Goal: Task Accomplishment & Management: Manage account settings

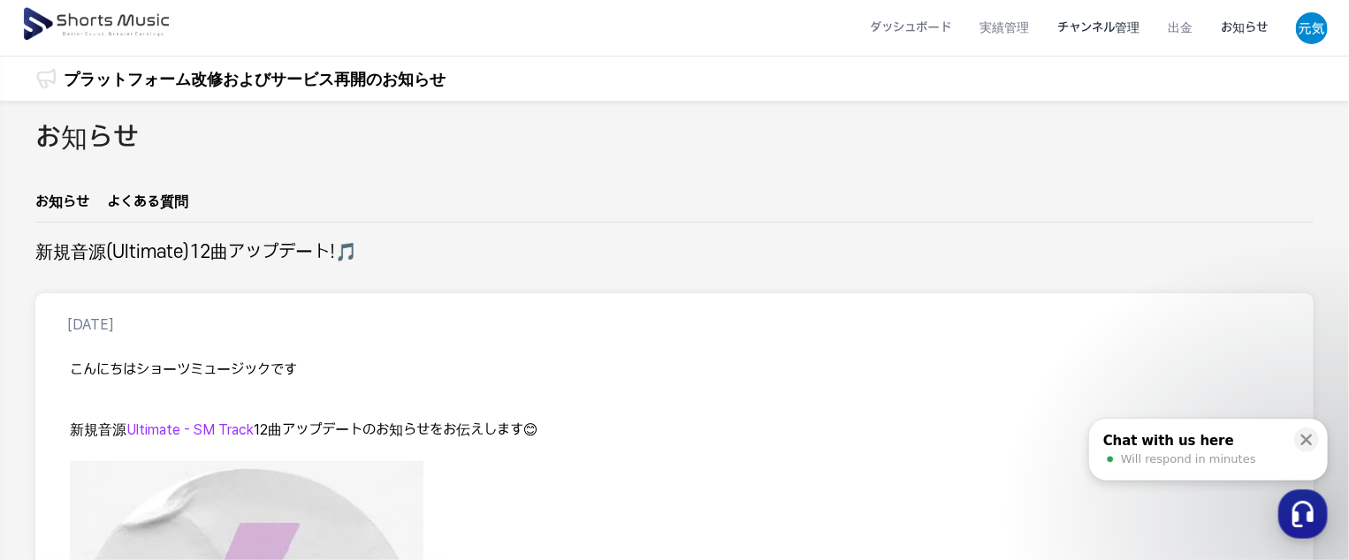
click at [1078, 27] on li "チャンネル管理" at bounding box center [1098, 27] width 110 height 47
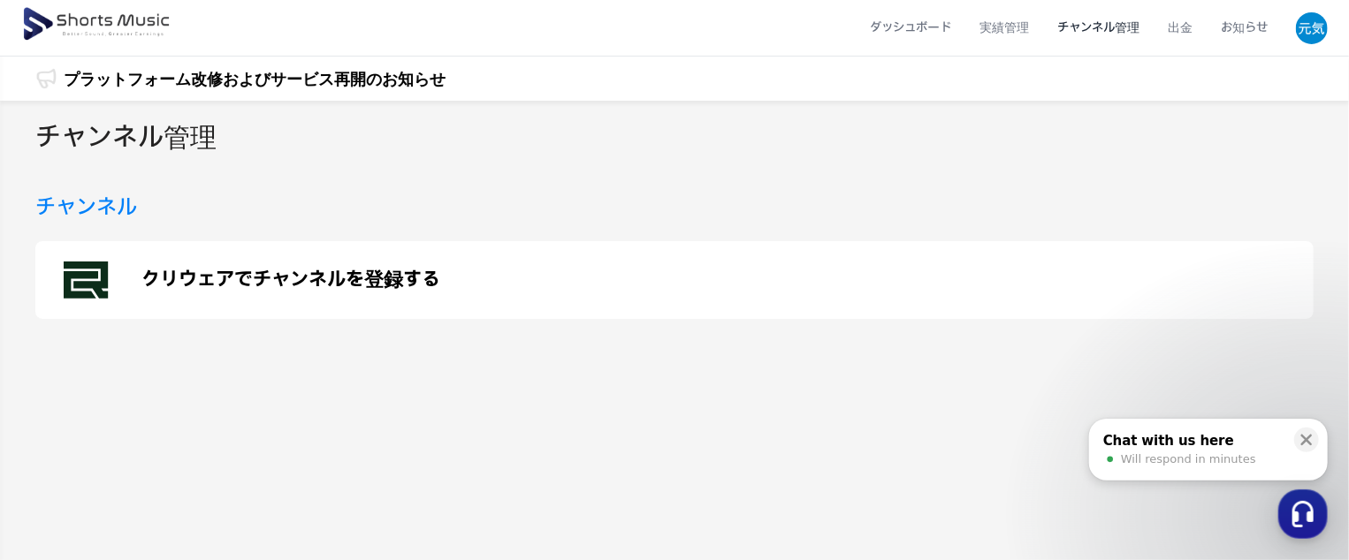
click at [414, 277] on p "クリウェアでチャンネルを登録する" at bounding box center [290, 280] width 299 height 21
click at [912, 22] on li "ダッシュボード" at bounding box center [910, 27] width 110 height 47
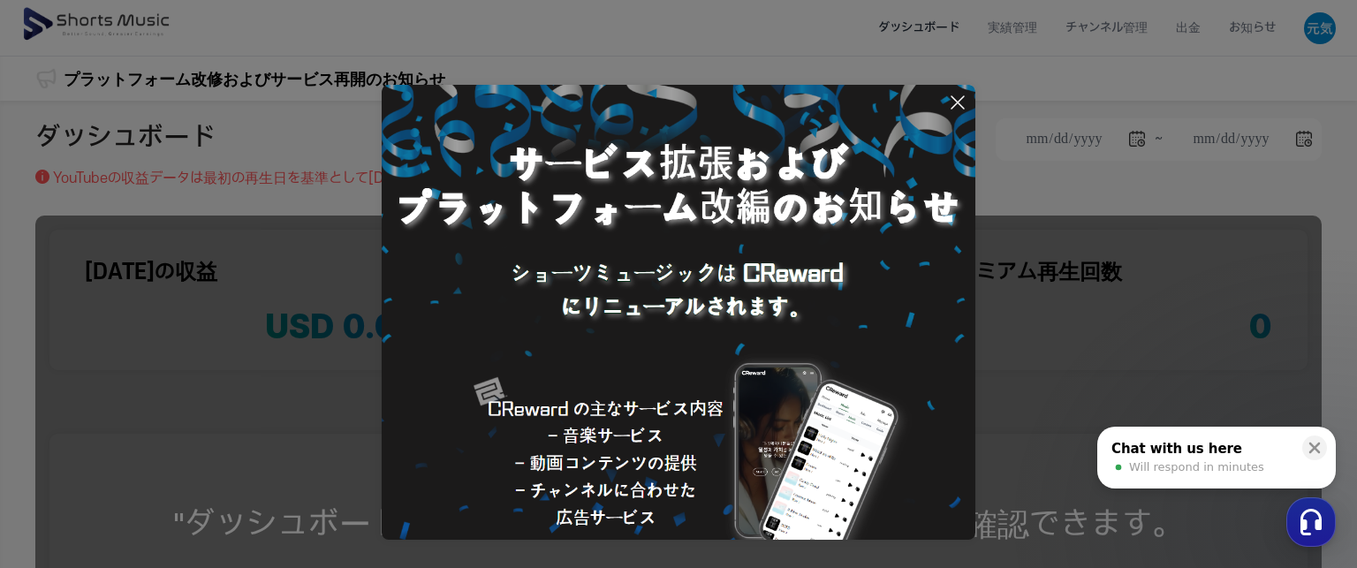
click at [961, 103] on icon at bounding box center [957, 102] width 21 height 21
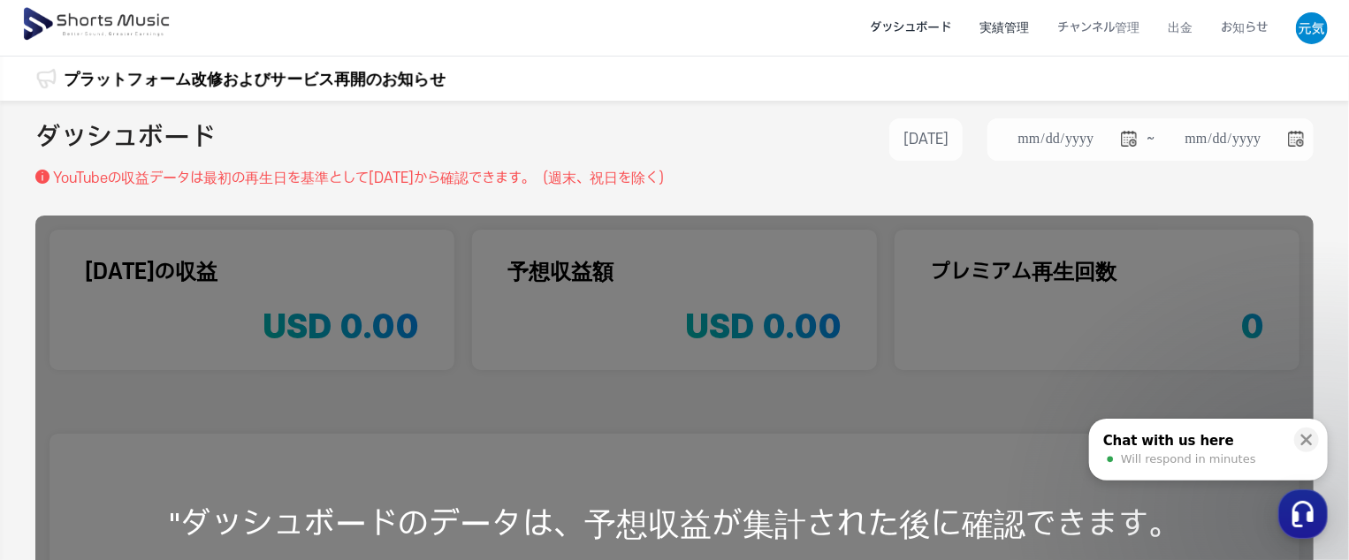
click at [994, 24] on li "実績管理" at bounding box center [1004, 27] width 78 height 47
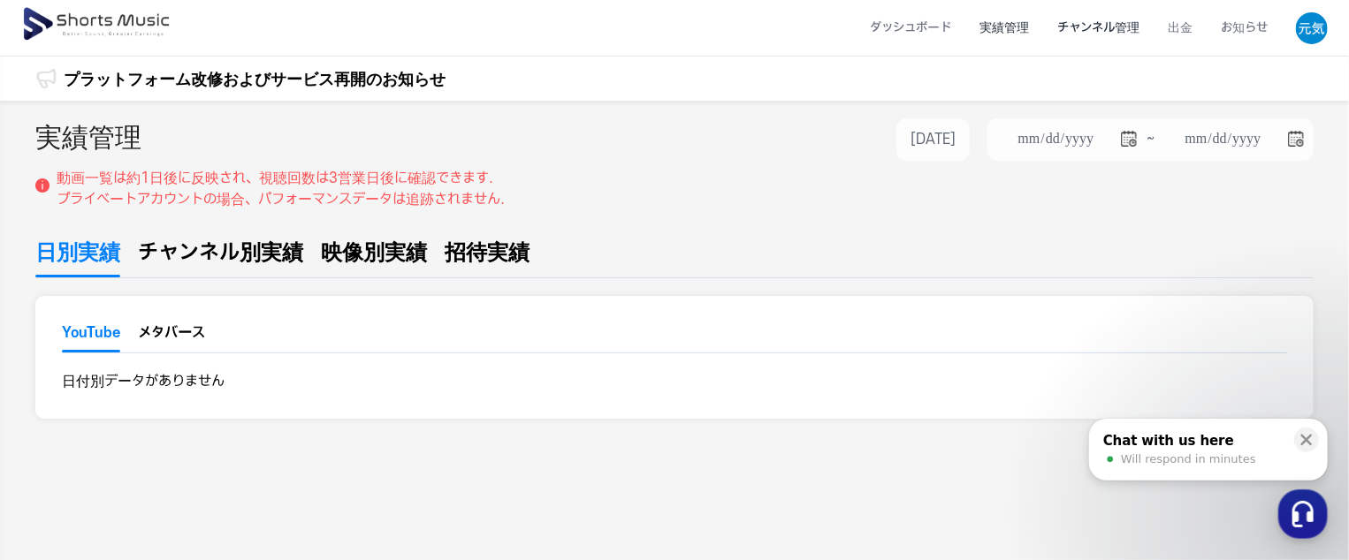
click at [1071, 21] on li "チャンネル管理" at bounding box center [1098, 27] width 110 height 47
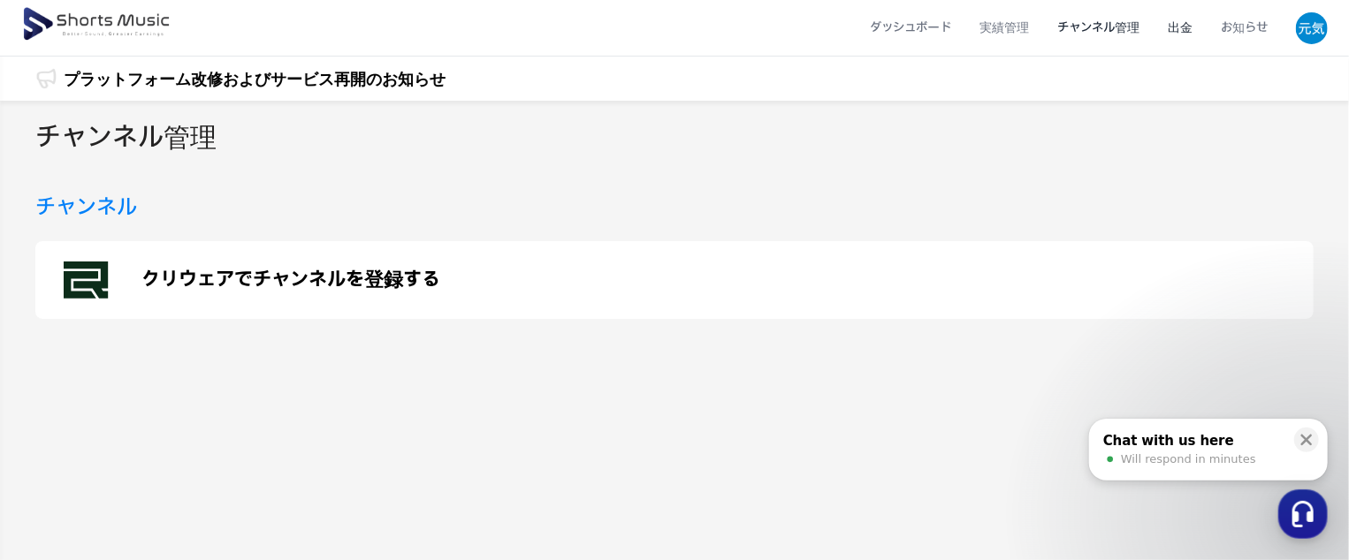
click at [1182, 32] on li "出金" at bounding box center [1179, 27] width 53 height 47
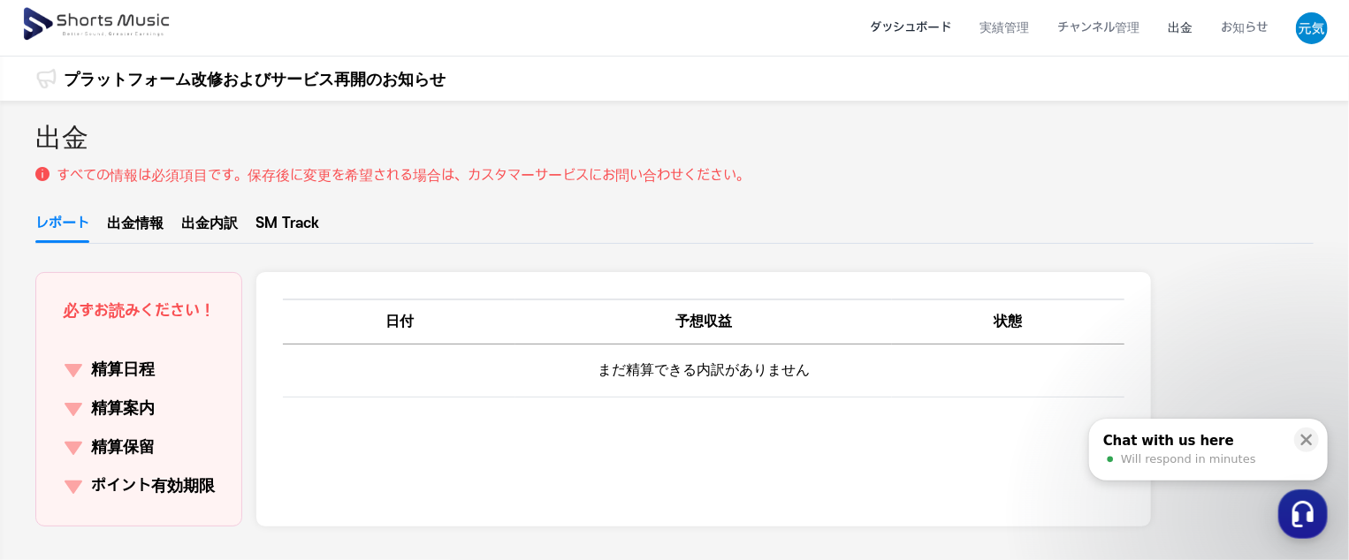
click at [940, 19] on li "ダッシュボード" at bounding box center [910, 27] width 110 height 47
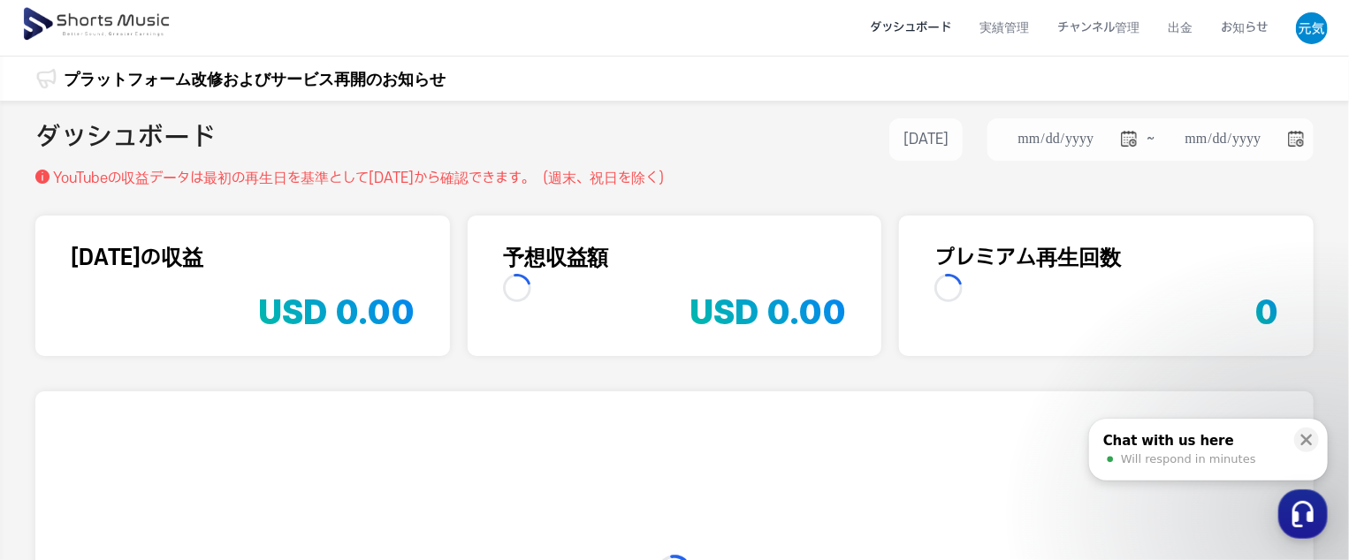
click at [940, 19] on li "ダッシュボード" at bounding box center [910, 27] width 110 height 47
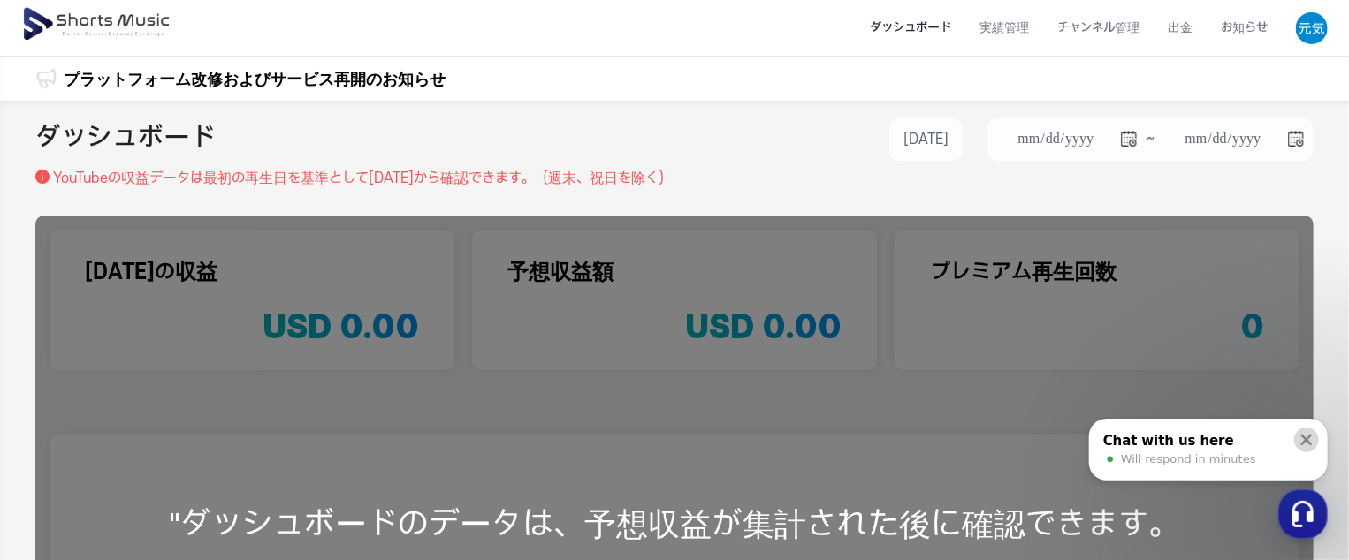
click at [1304, 432] on icon at bounding box center [1306, 440] width 18 height 18
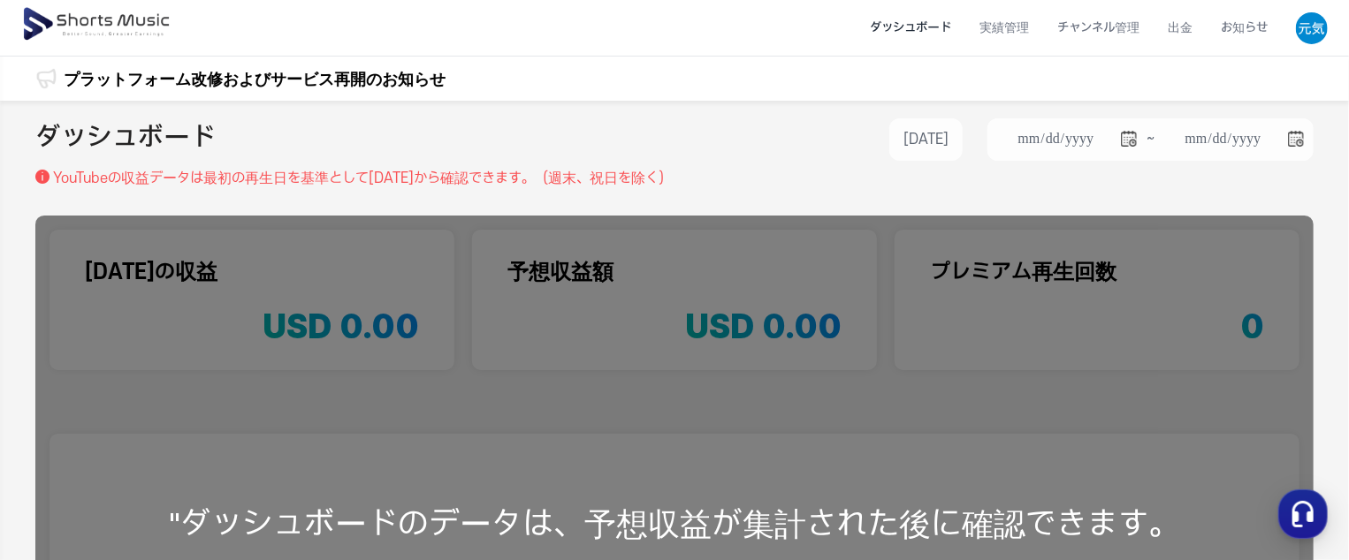
click at [906, 34] on li "ダッシュボード" at bounding box center [910, 27] width 110 height 47
click at [78, 28] on img at bounding box center [97, 24] width 153 height 49
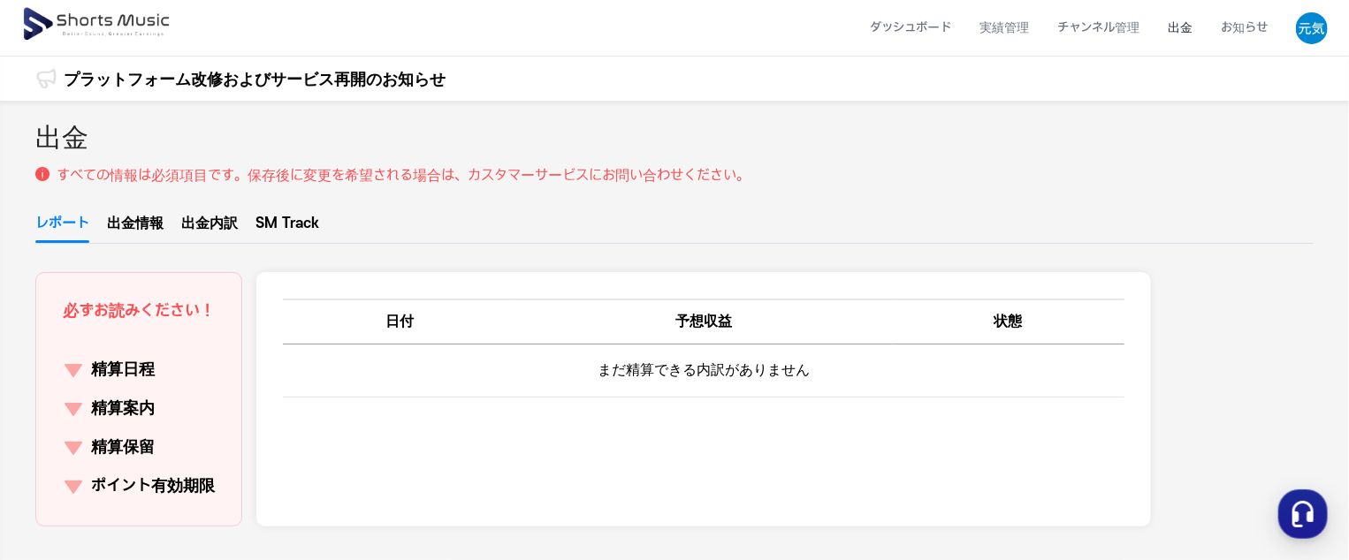
click at [130, 376] on p "精算日程" at bounding box center [123, 370] width 64 height 25
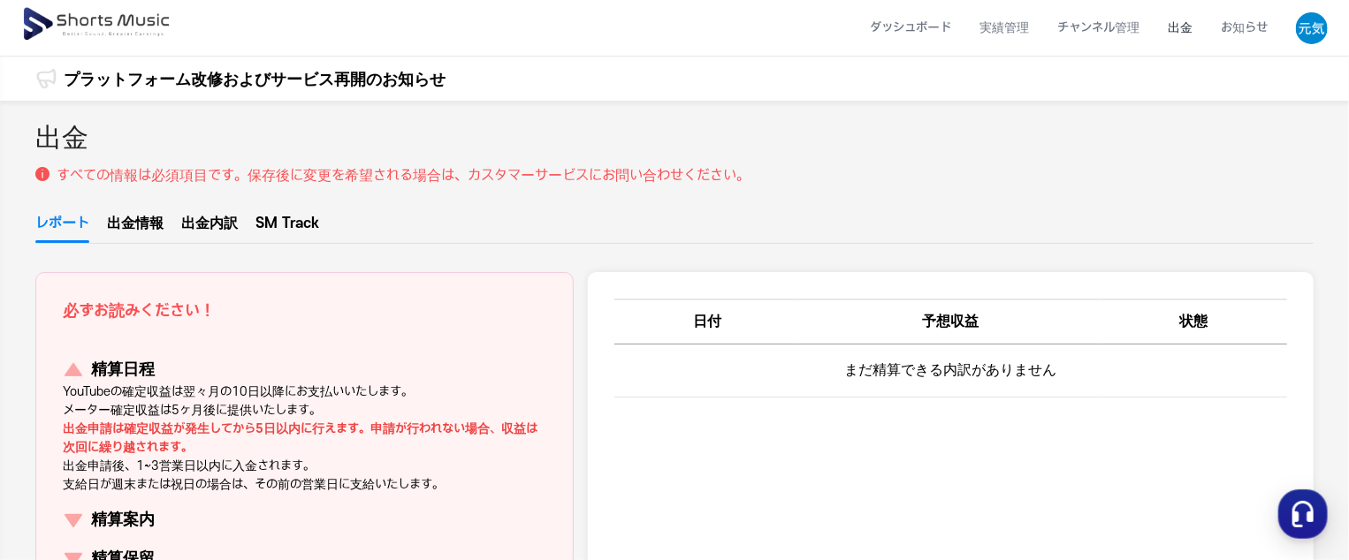
click at [134, 222] on link "出金情報" at bounding box center [135, 228] width 57 height 30
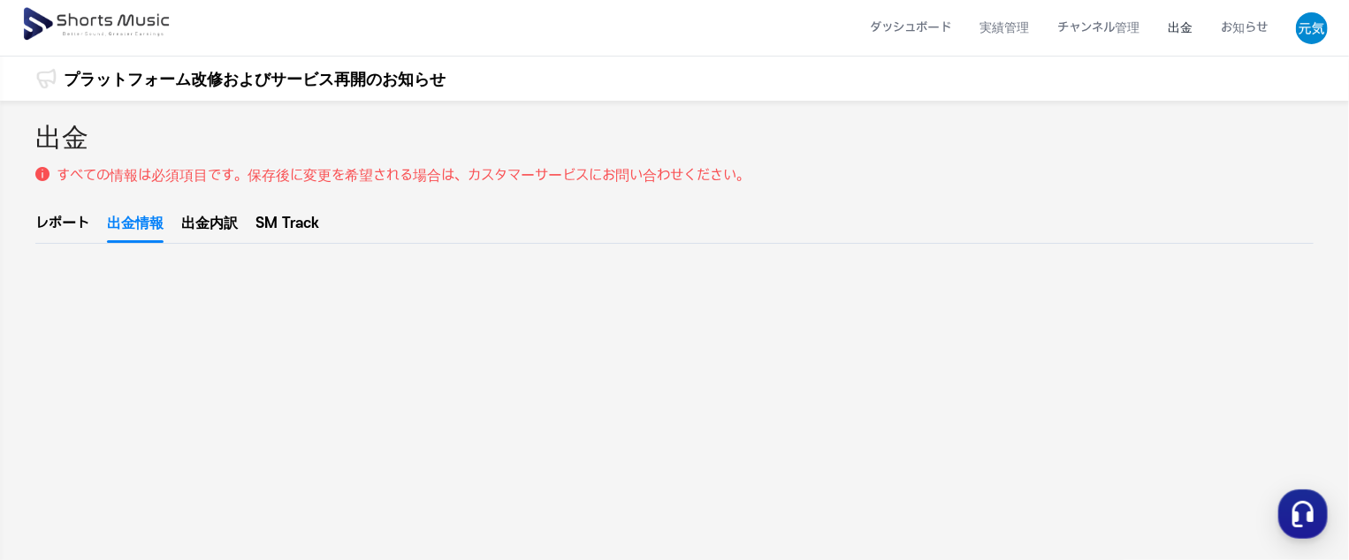
click at [198, 225] on link "出金内訳" at bounding box center [209, 228] width 57 height 30
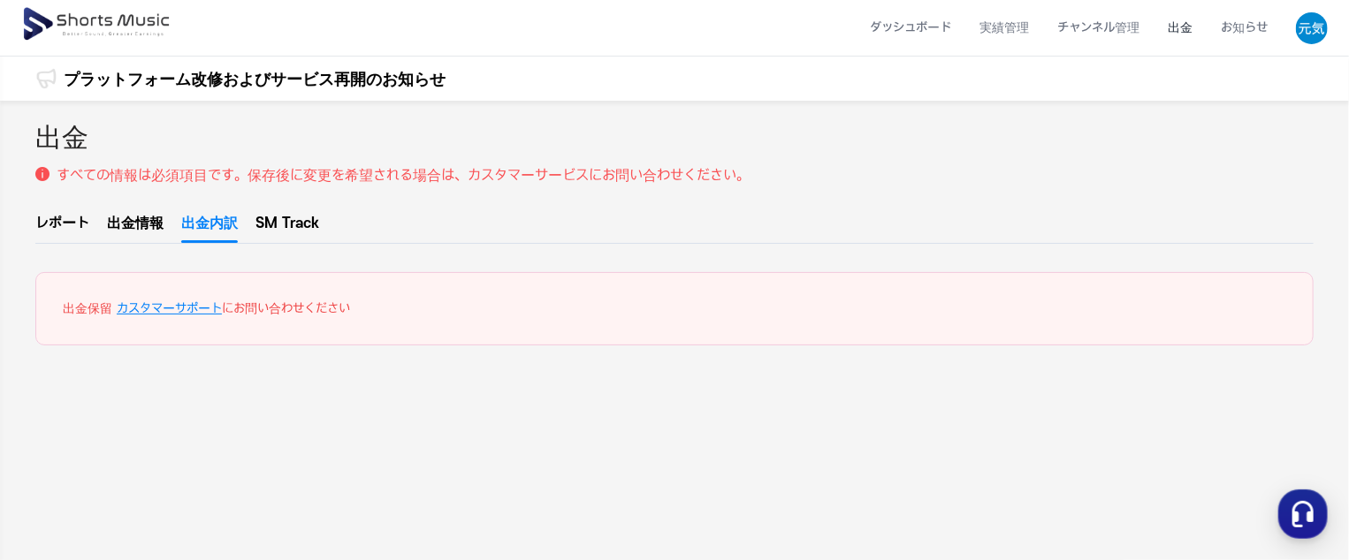
click at [276, 210] on div "出金 すべての情報は必須項目です。保存後に変更を希望される場合は、カスタマーサービスにお問い合わせください。 レポート 出金情報 出金内訳 SM Track …" at bounding box center [674, 463] width 1349 height 725
click at [276, 219] on link "SM Track" at bounding box center [287, 228] width 64 height 30
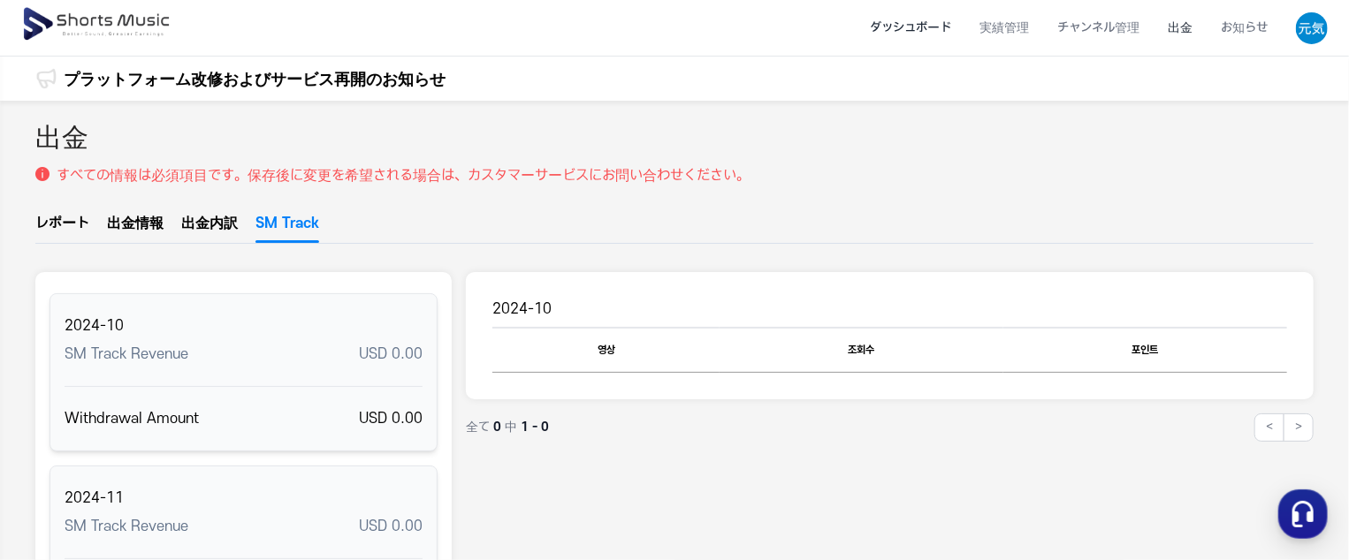
click at [896, 22] on li "ダッシュボード" at bounding box center [910, 27] width 110 height 47
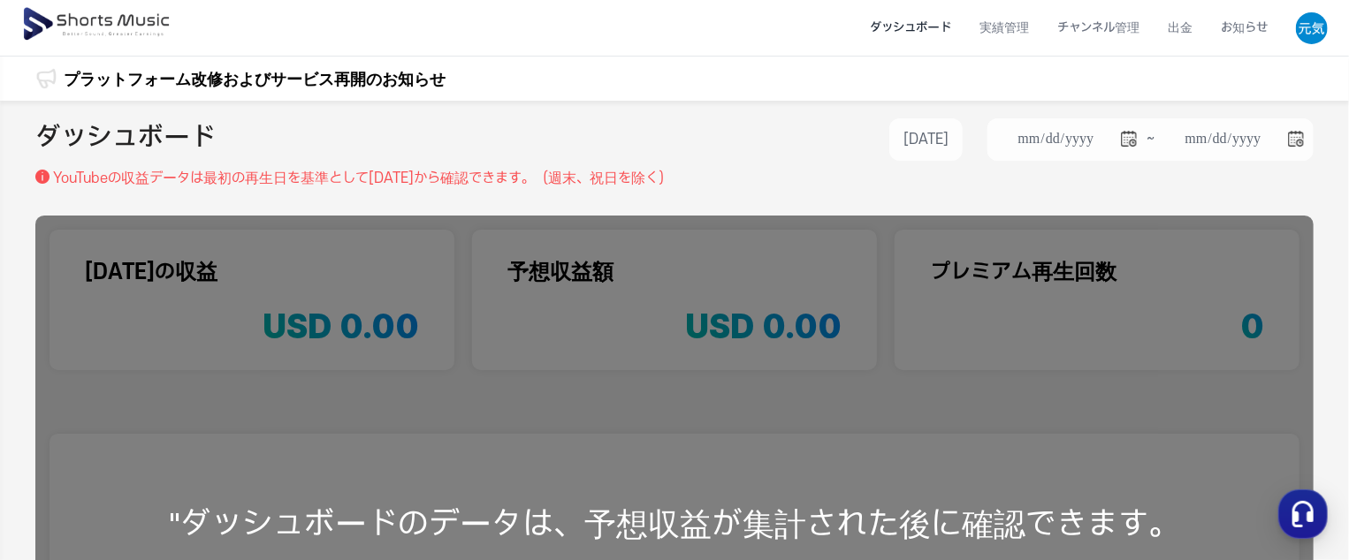
click at [103, 15] on img at bounding box center [97, 24] width 153 height 49
click at [127, 72] on link "プラットフォーム改修およびサービス再開のお知らせ" at bounding box center [255, 79] width 382 height 24
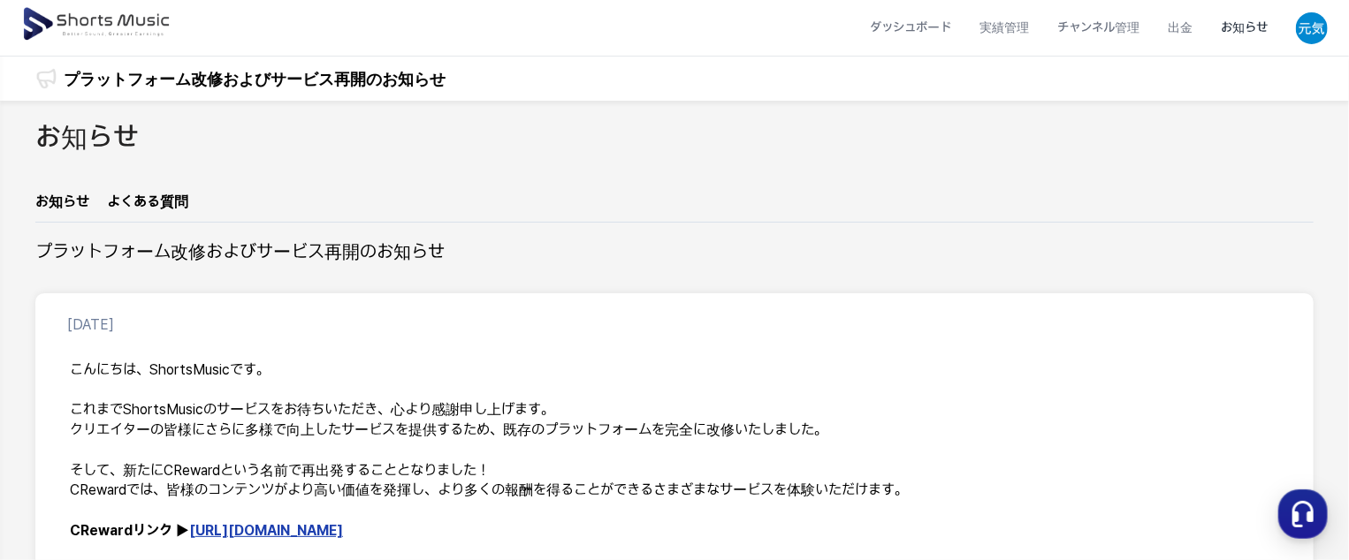
click at [261, 529] on link "[URL][DOMAIN_NAME]" at bounding box center [266, 530] width 154 height 17
